Goal: Task Accomplishment & Management: Use online tool/utility

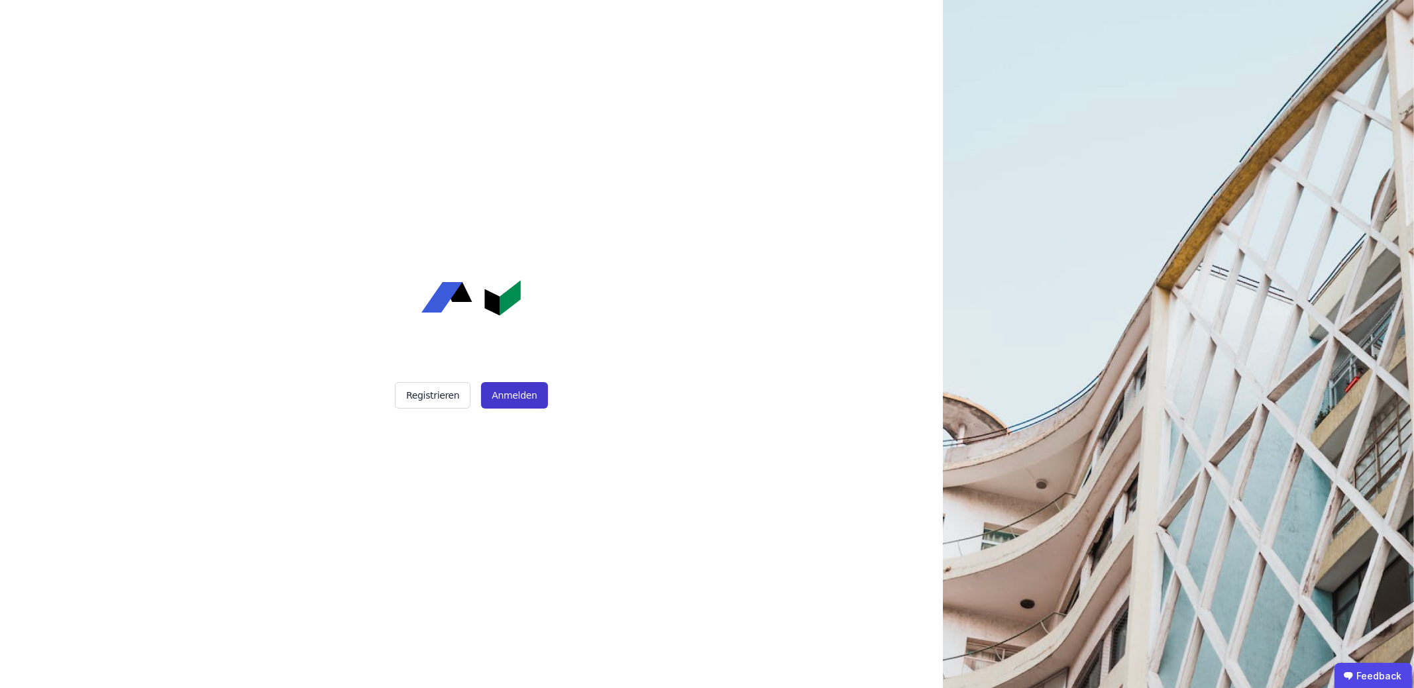
click at [517, 404] on button "Anmelden" at bounding box center [514, 395] width 66 height 27
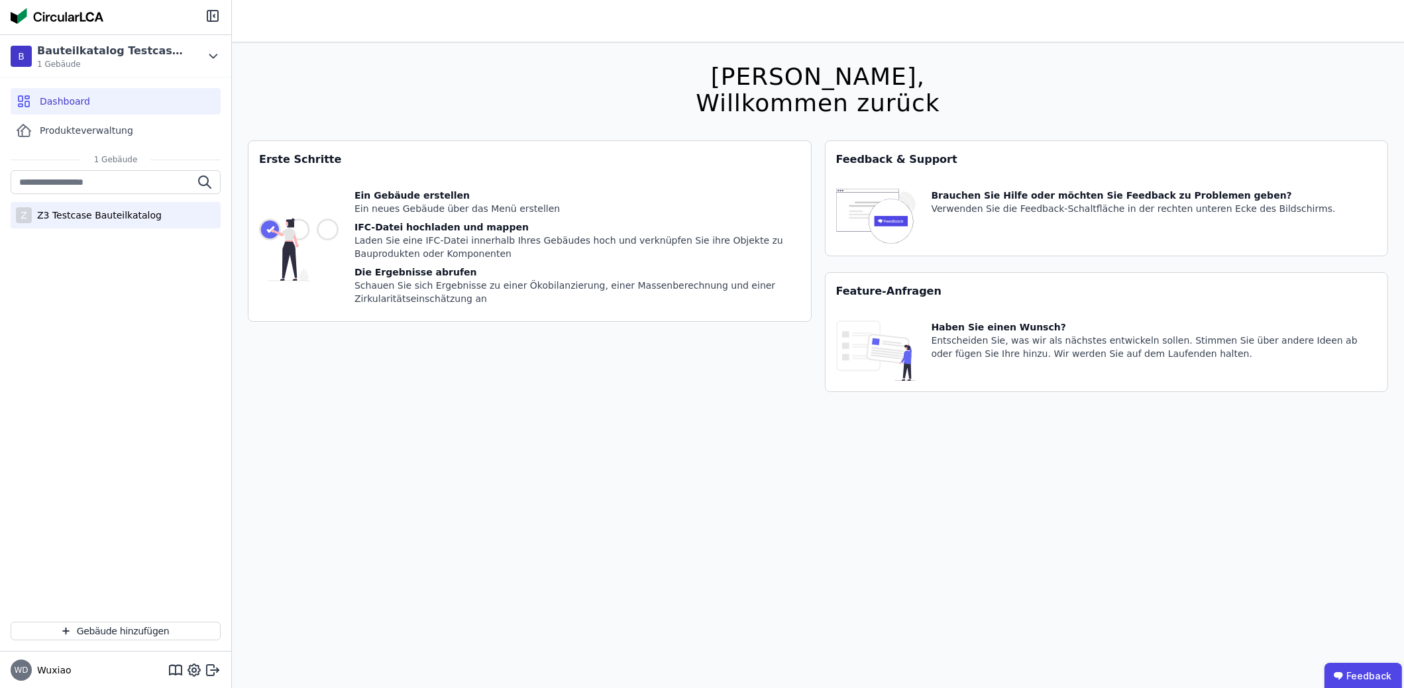
click at [60, 215] on div "Z3 Testcase Bauteilkatalog" at bounding box center [97, 215] width 130 height 13
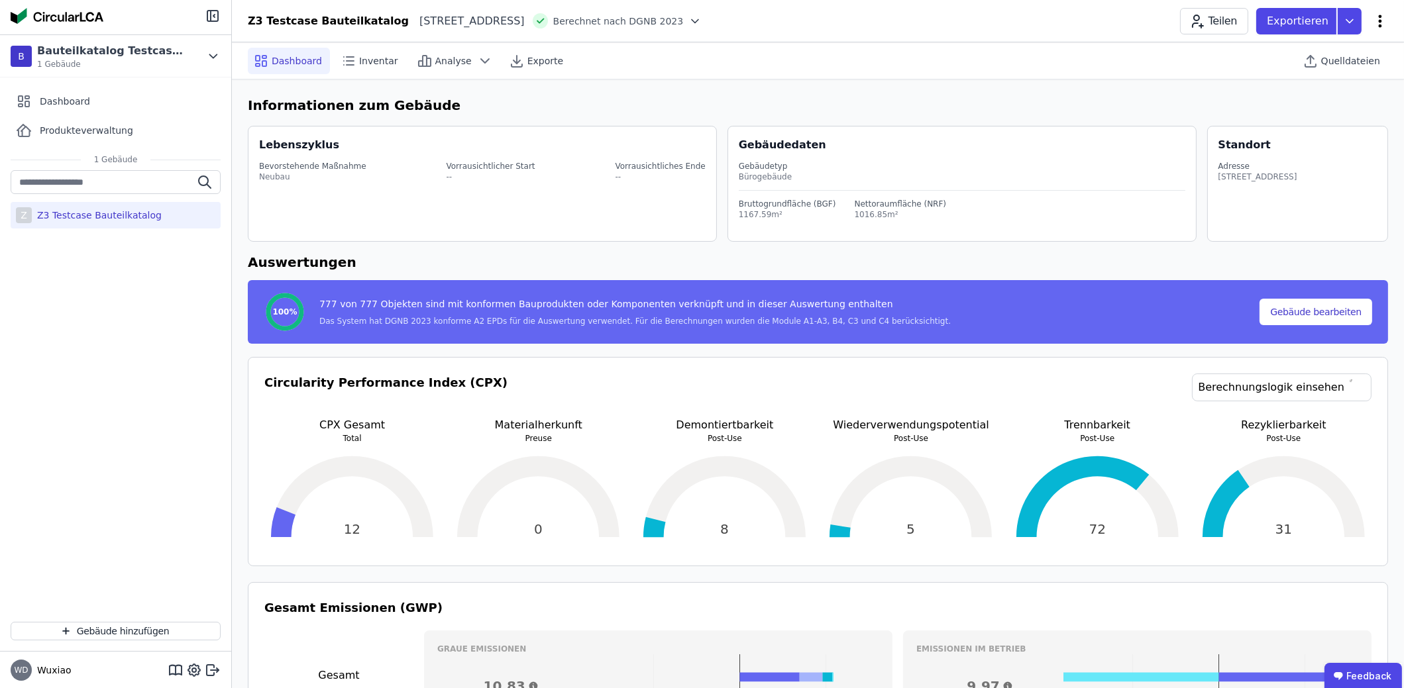
click at [1379, 15] on icon at bounding box center [1380, 21] width 3 height 13
click at [1362, 99] on span "Energie im Betrieb (B6)" at bounding box center [1323, 106] width 107 height 27
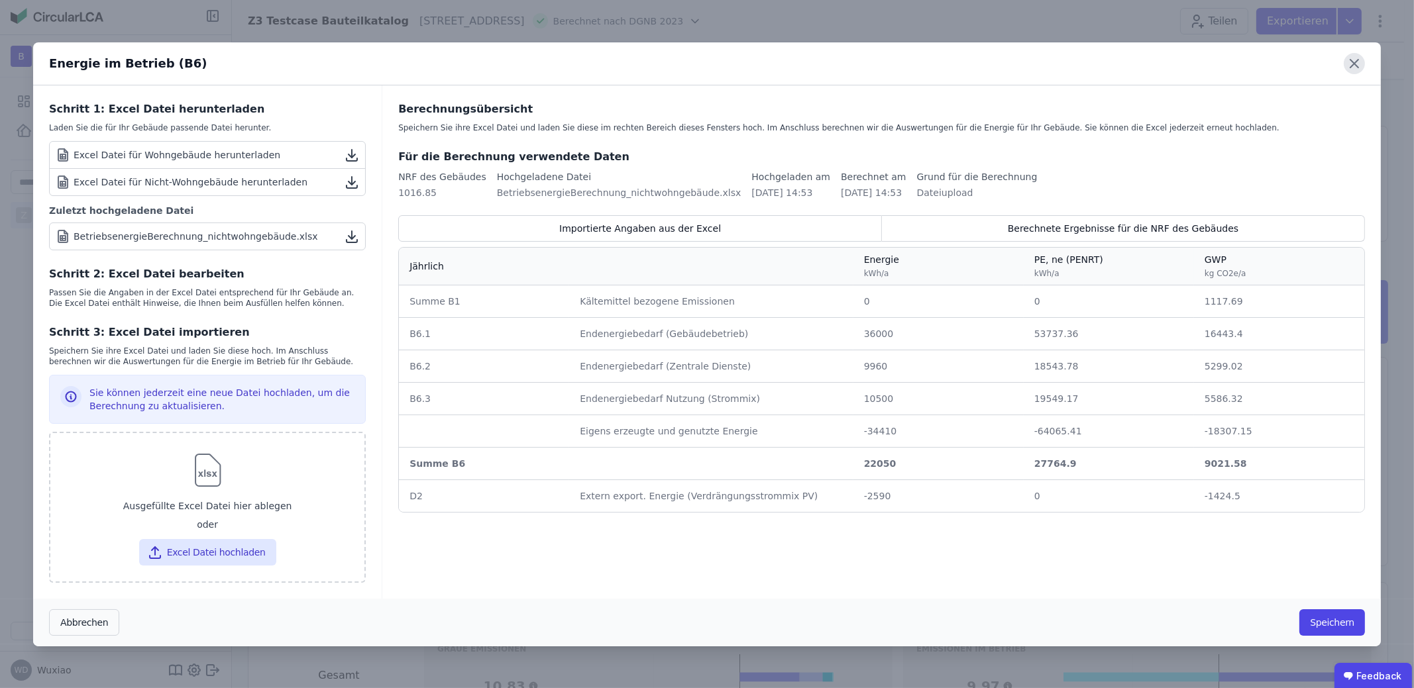
click at [1355, 64] on icon at bounding box center [1354, 64] width 8 height 8
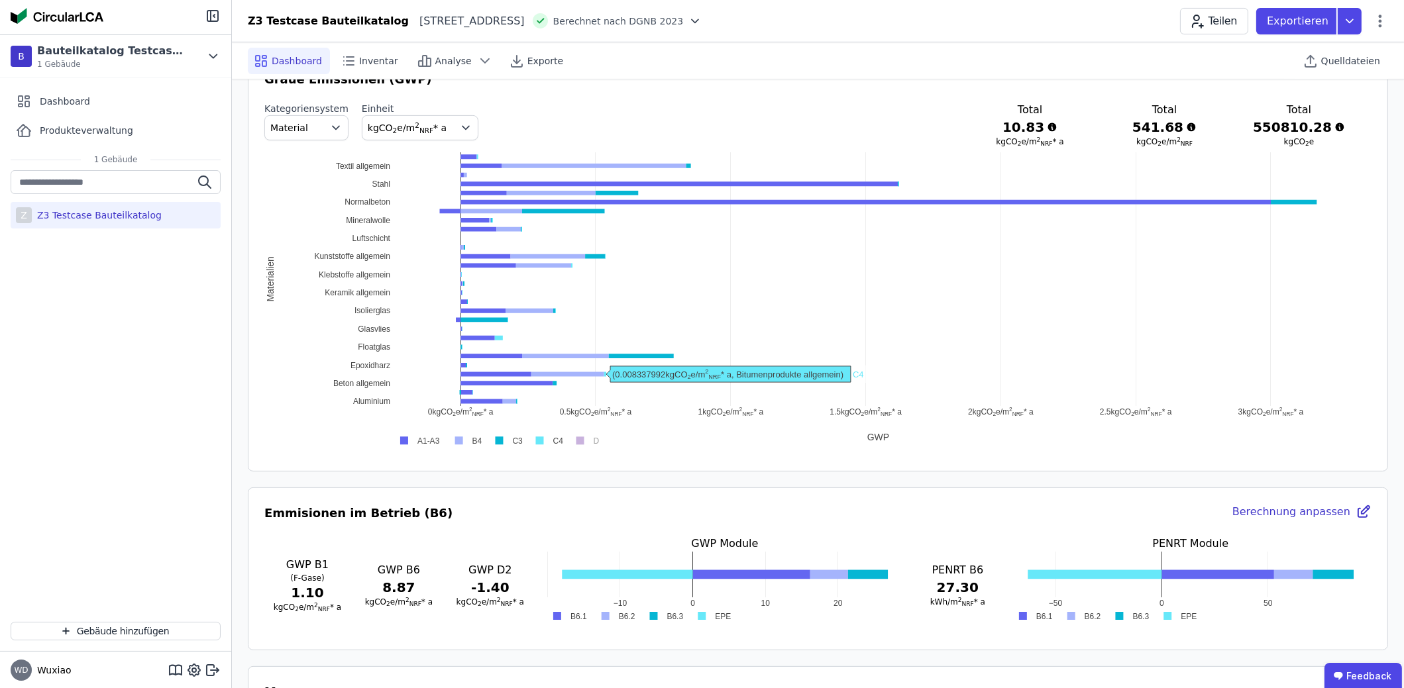
scroll to position [994, 0]
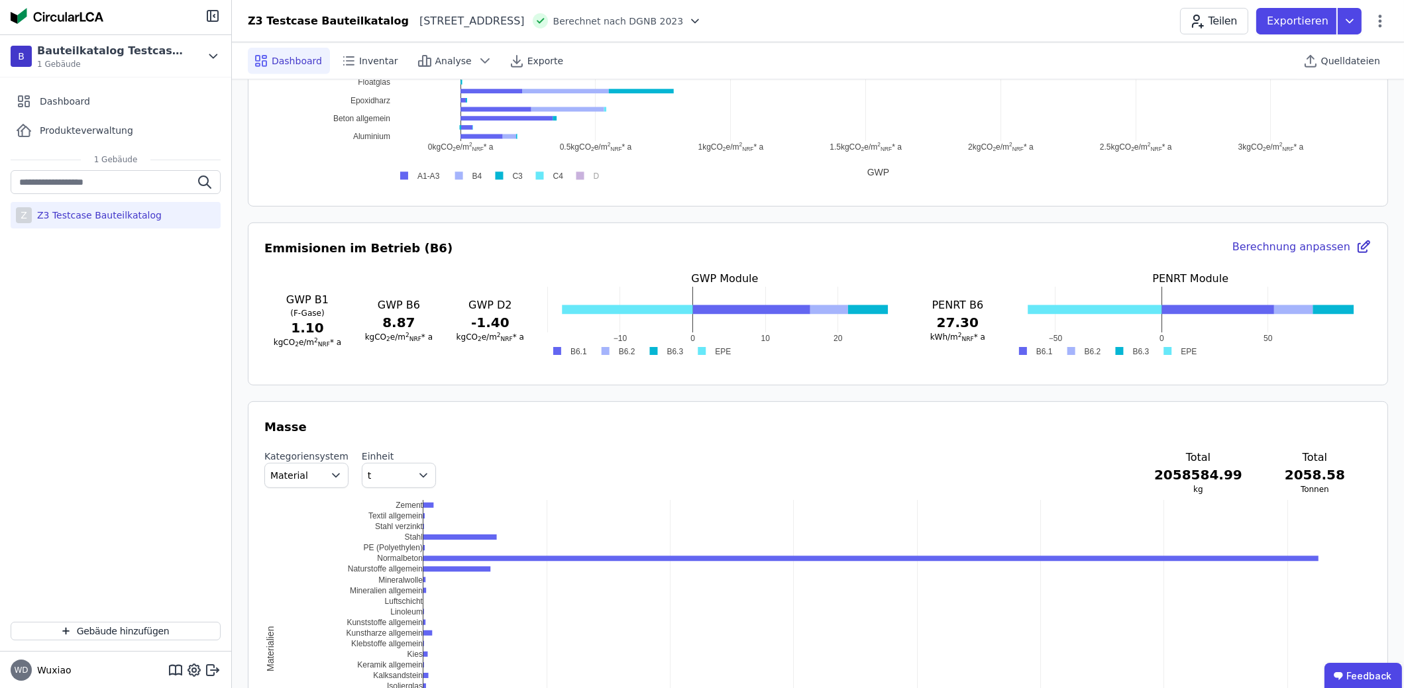
click at [1360, 244] on icon at bounding box center [1364, 247] width 16 height 16
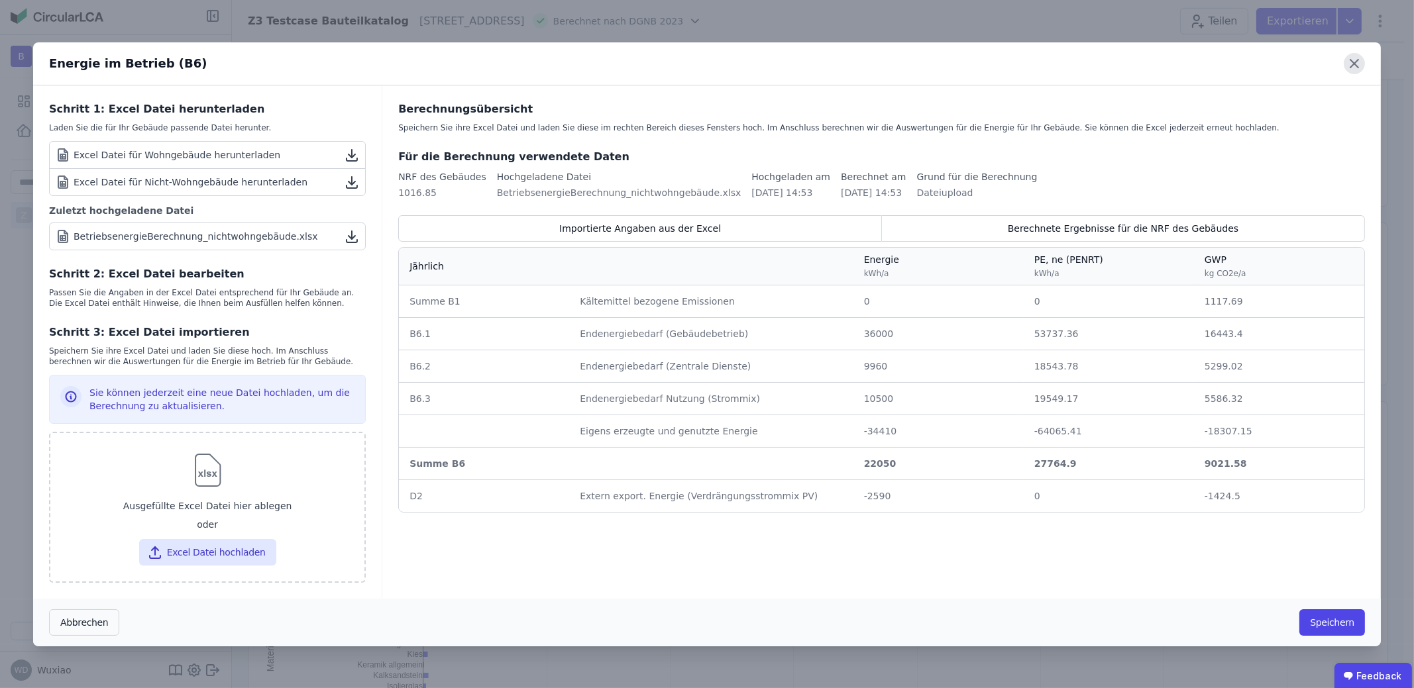
click at [1352, 61] on icon at bounding box center [1354, 63] width 21 height 21
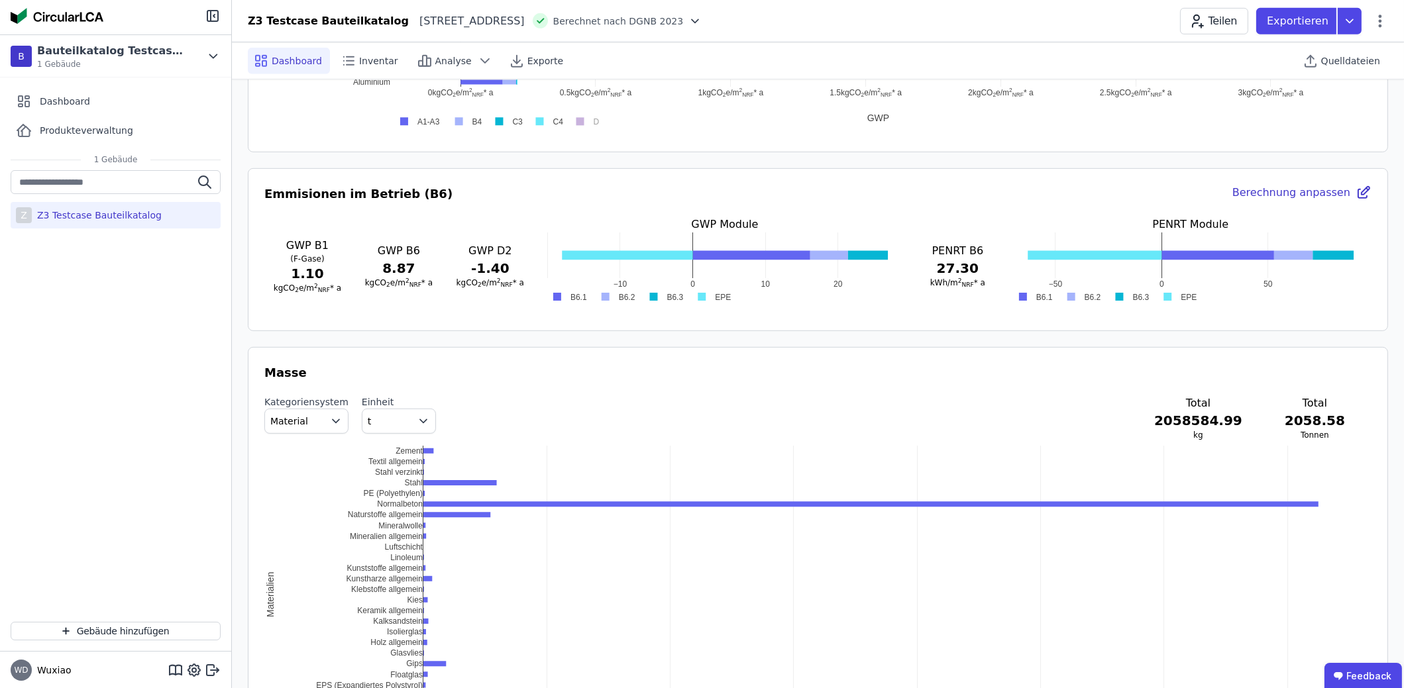
scroll to position [1126, 0]
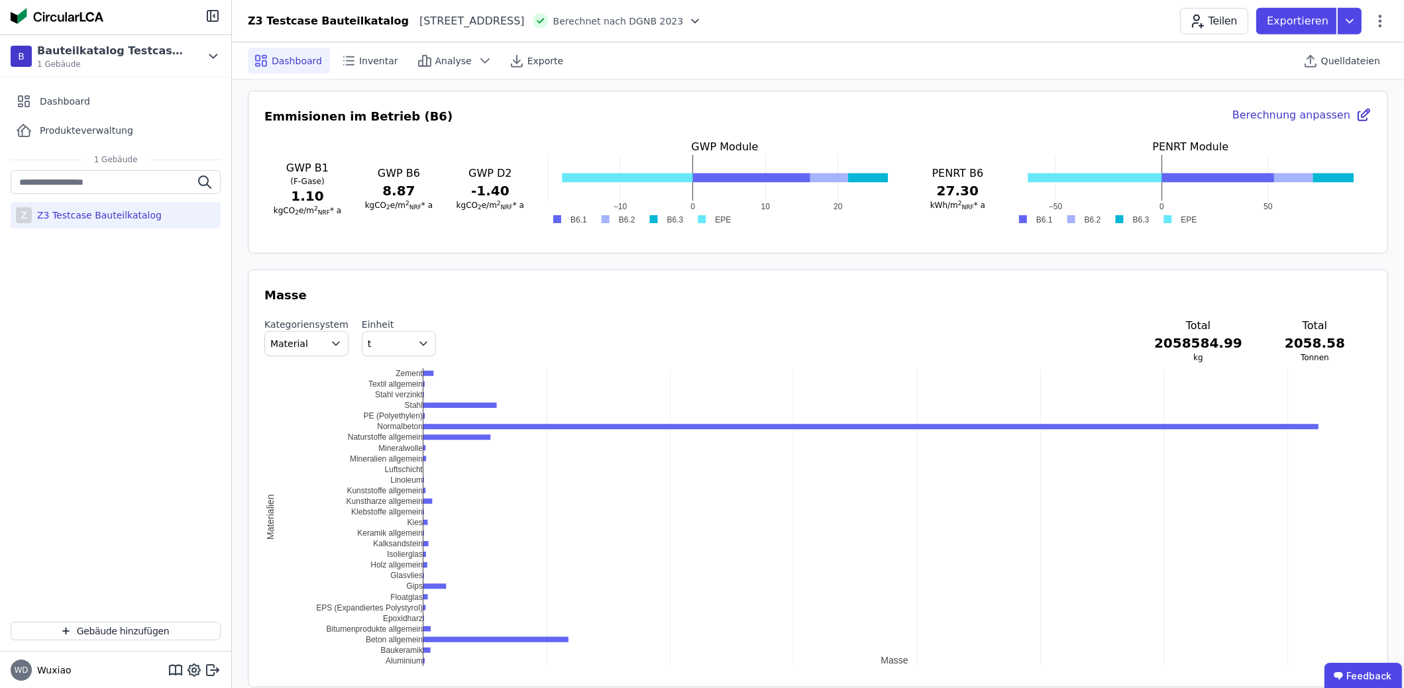
click at [726, 240] on div "Emmisionen im Betrieb (B6) Berechnung anpassen GWP B1 (F-[PERSON_NAME]) 1.10 kg…" at bounding box center [818, 172] width 1140 height 163
click at [824, 143] on h3 "GWP Module" at bounding box center [725, 147] width 362 height 16
